Goal: Check status: Check status

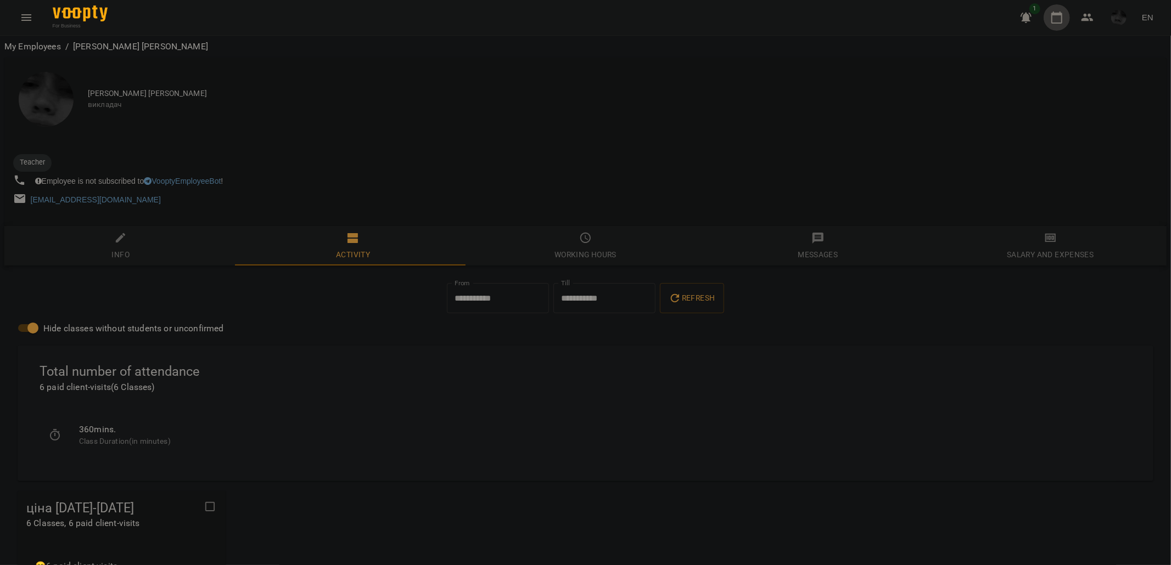
click at [1058, 9] on button "button" at bounding box center [1057, 17] width 26 height 26
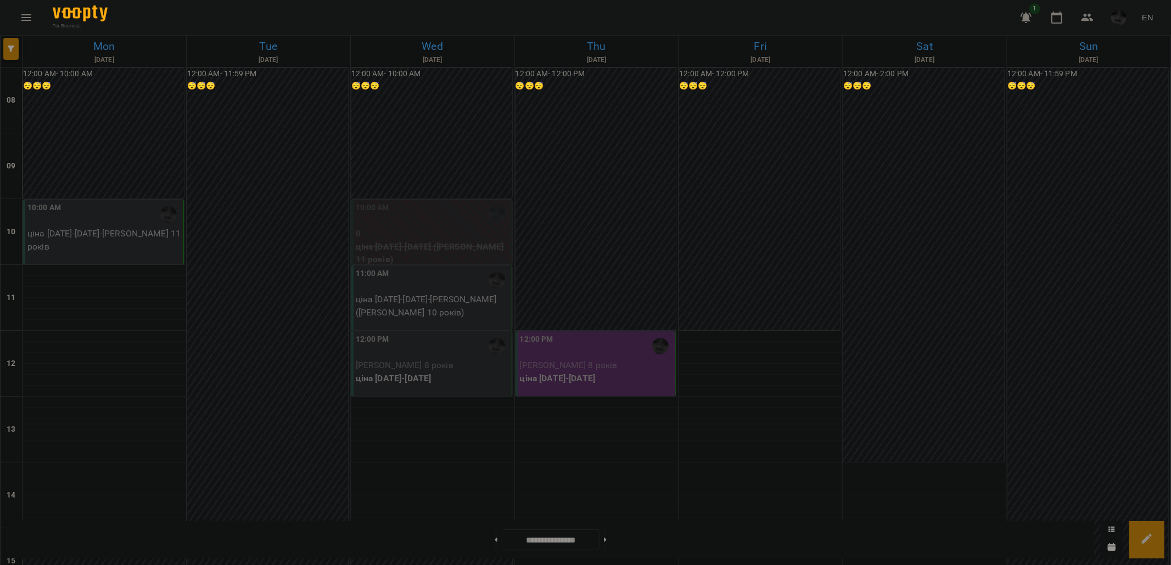
scroll to position [61, 0]
click at [404, 334] on div "12:00 PM" at bounding box center [433, 346] width 154 height 25
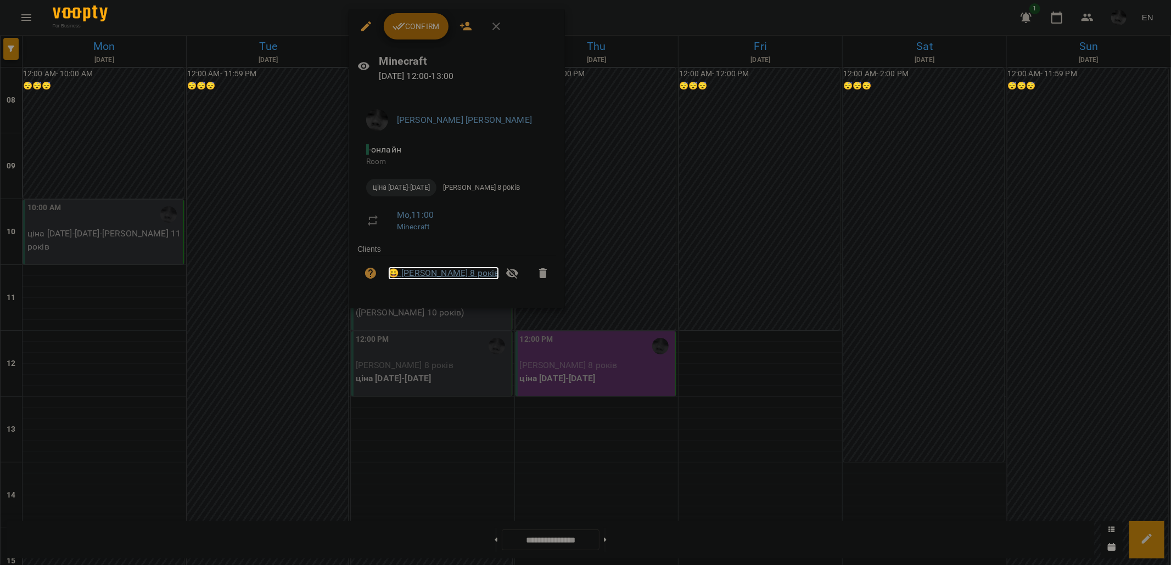
click at [447, 278] on link "😀 [PERSON_NAME] 8 років" at bounding box center [443, 273] width 111 height 13
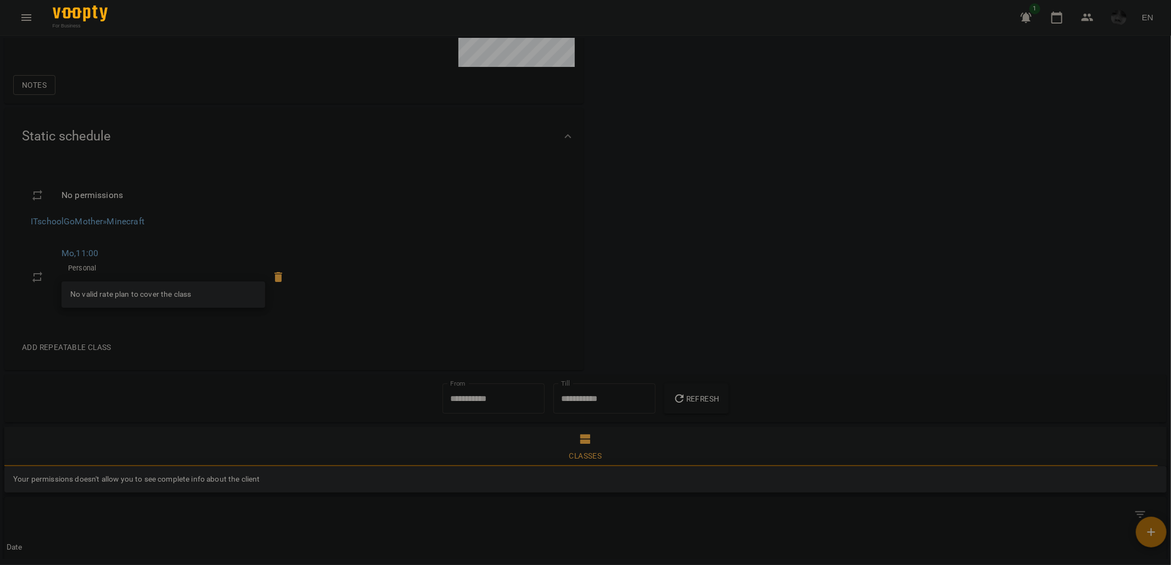
scroll to position [427, 0]
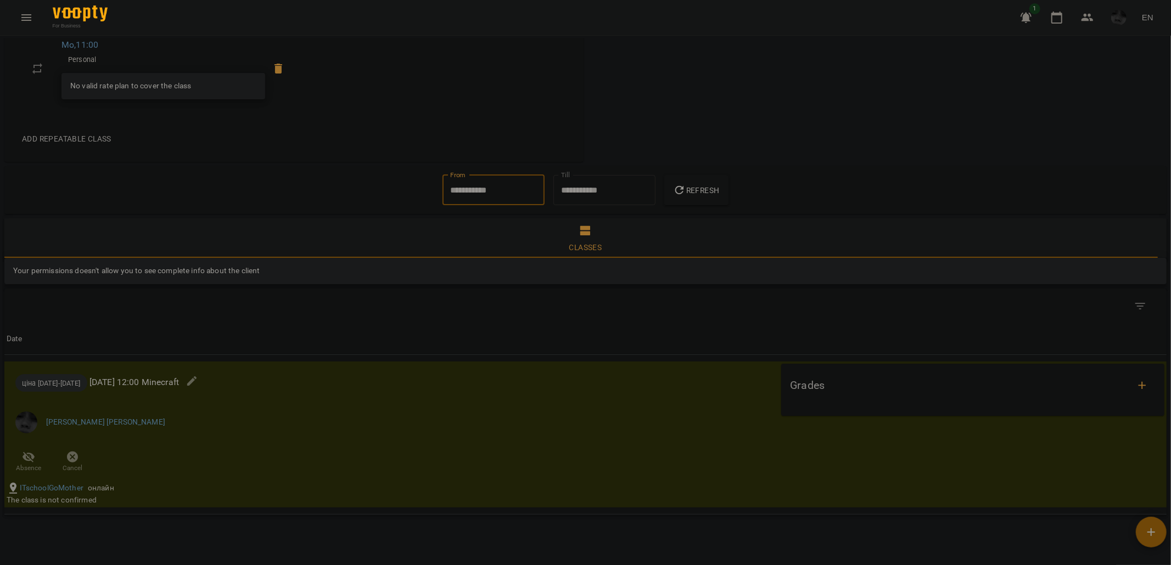
click at [492, 190] on input "**********" at bounding box center [493, 190] width 102 height 31
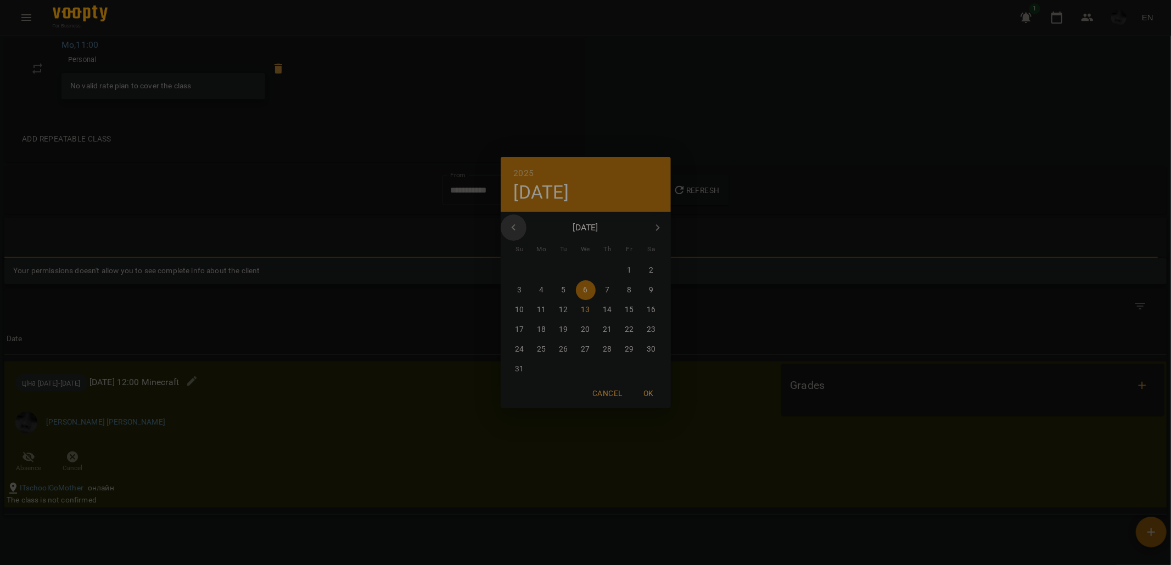
click at [506, 231] on button "button" at bounding box center [514, 228] width 26 height 26
click at [558, 270] on span "1" at bounding box center [564, 270] width 20 height 11
type input "**********"
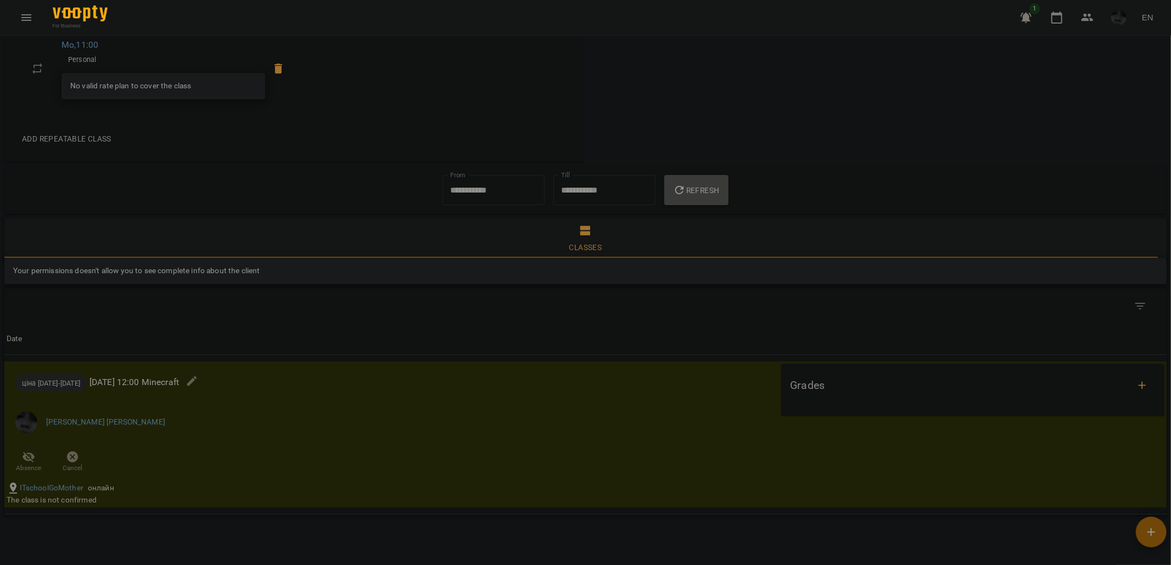
click at [692, 203] on button "Refresh" at bounding box center [696, 190] width 64 height 31
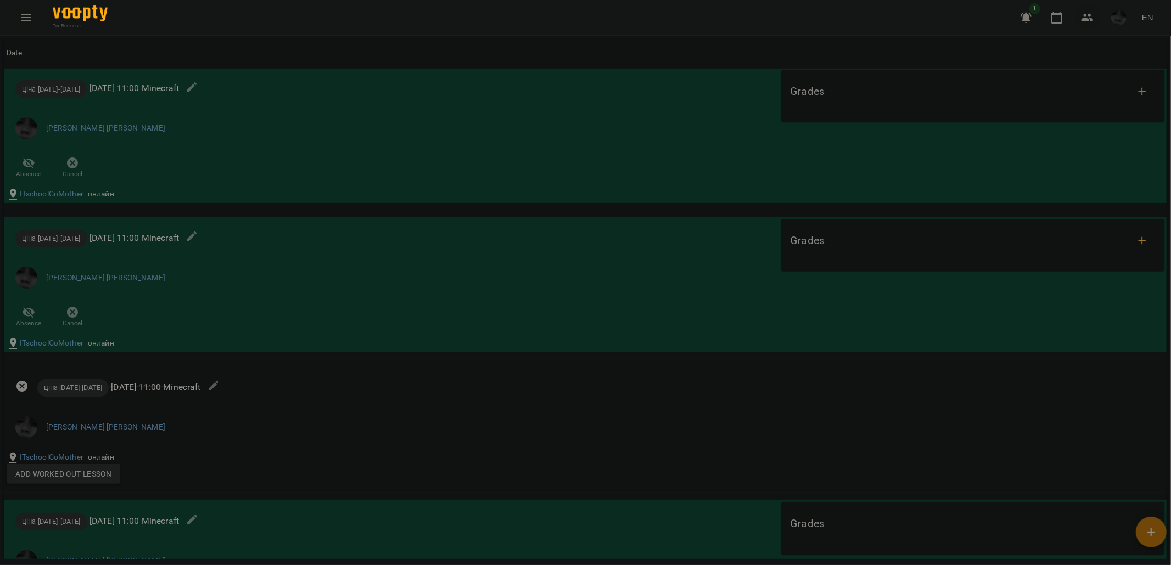
scroll to position [0, 0]
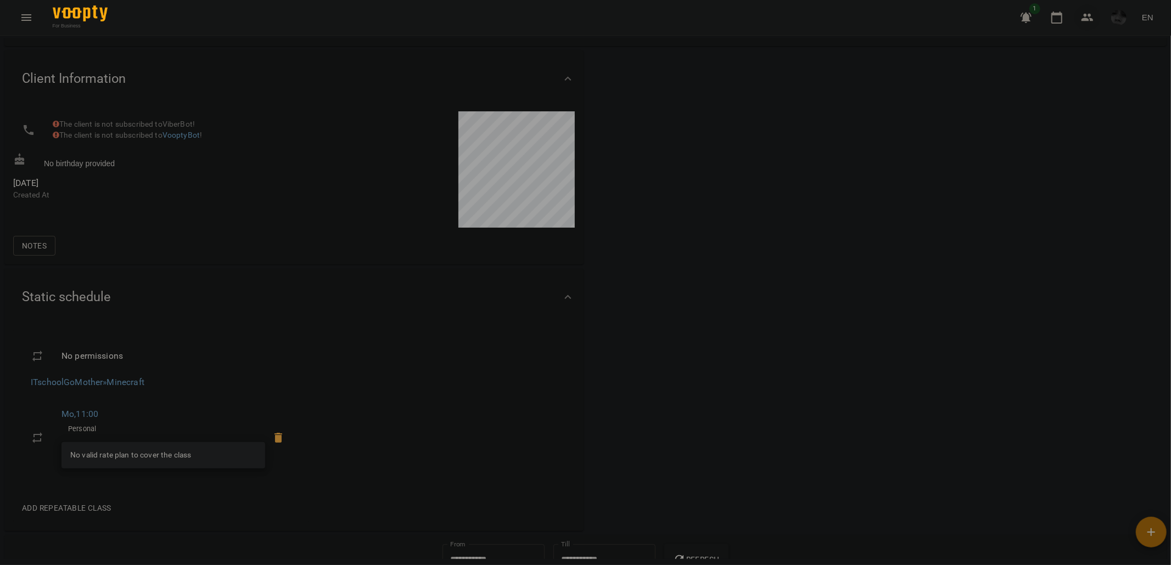
drag, startPoint x: 684, startPoint y: 239, endPoint x: 1090, endPoint y: 7, distance: 468.2
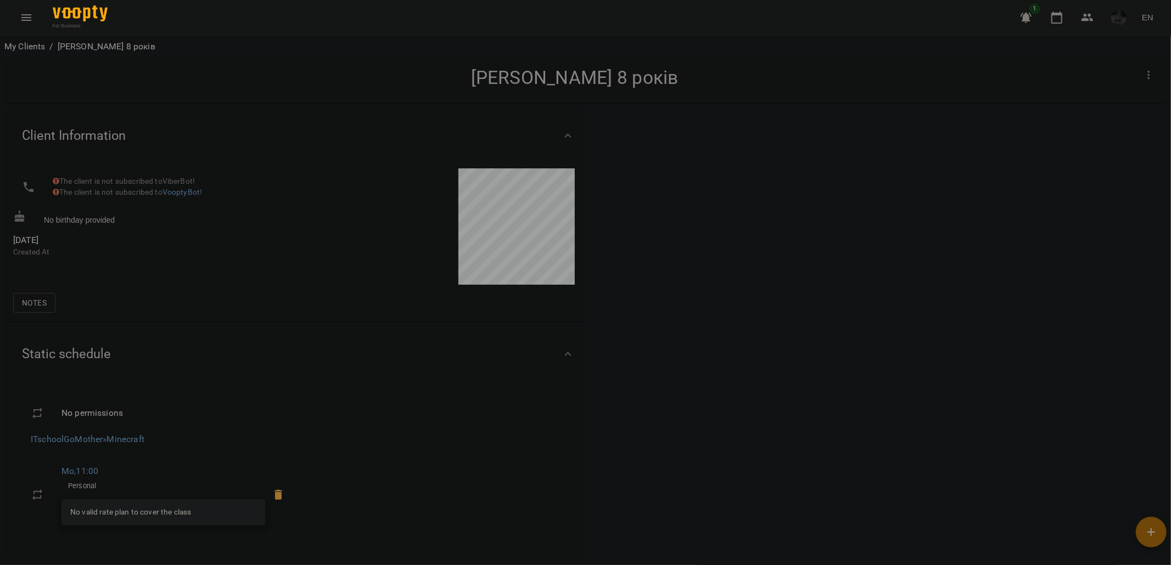
click at [1069, 25] on div "1 EN" at bounding box center [1085, 17] width 145 height 29
click at [1056, 24] on icon "button" at bounding box center [1056, 17] width 13 height 13
